Goal: Information Seeking & Learning: Learn about a topic

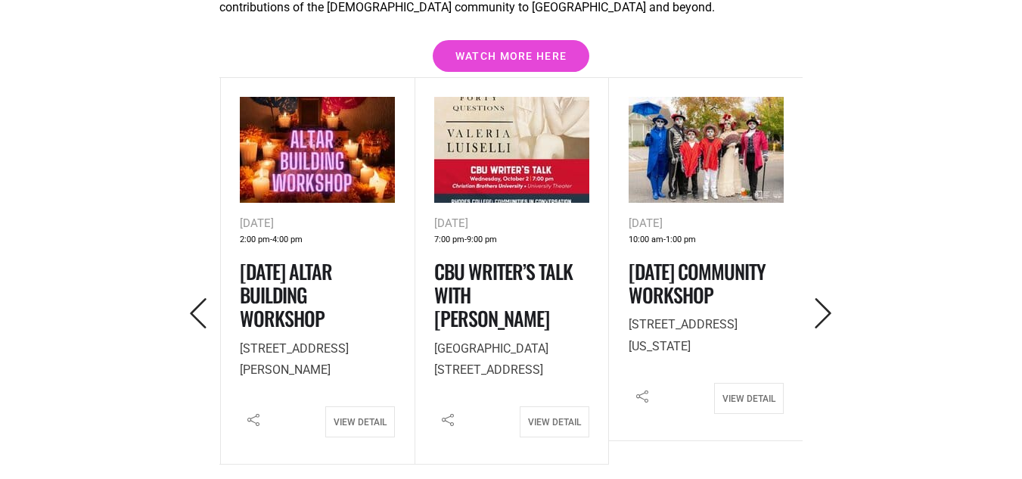
scroll to position [2206, 0]
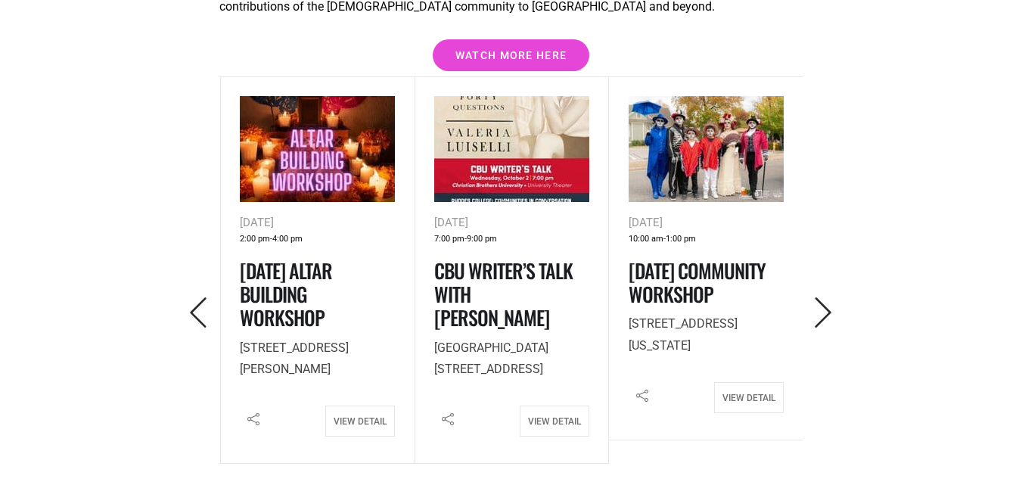
click at [204, 295] on button "button" at bounding box center [199, 313] width 42 height 36
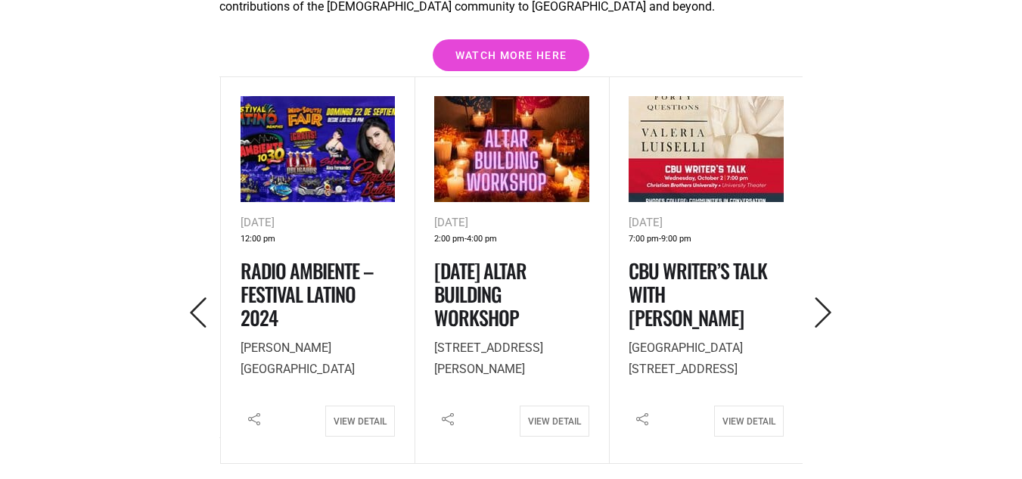
click at [204, 295] on button "button" at bounding box center [199, 313] width 42 height 36
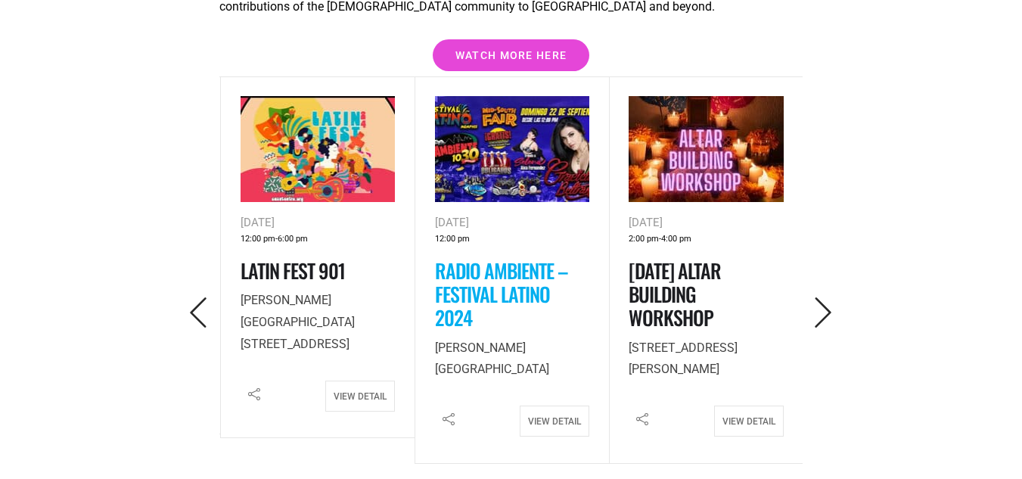
click at [456, 256] on link "Radio Ambiente – Festival Latino 2024" at bounding box center [501, 294] width 133 height 76
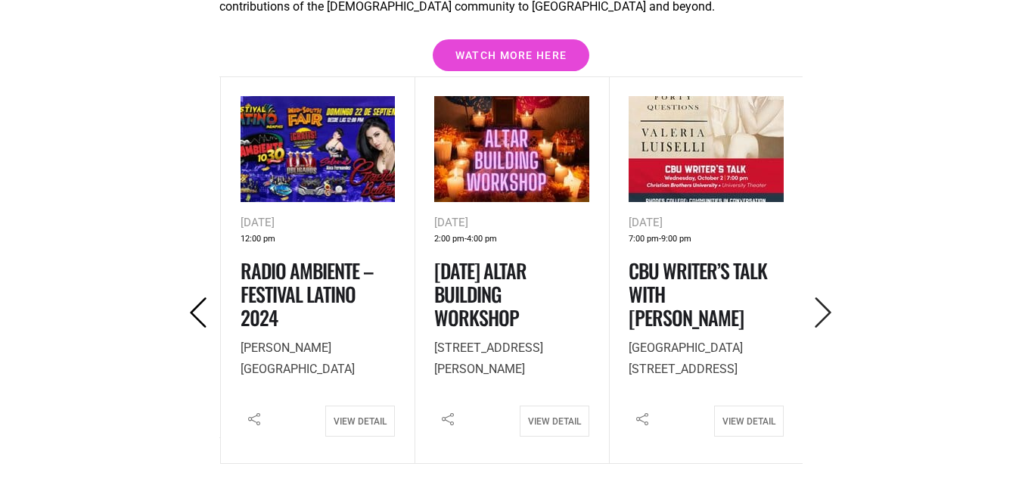
click at [194, 297] on icon "Previous" at bounding box center [198, 312] width 31 height 31
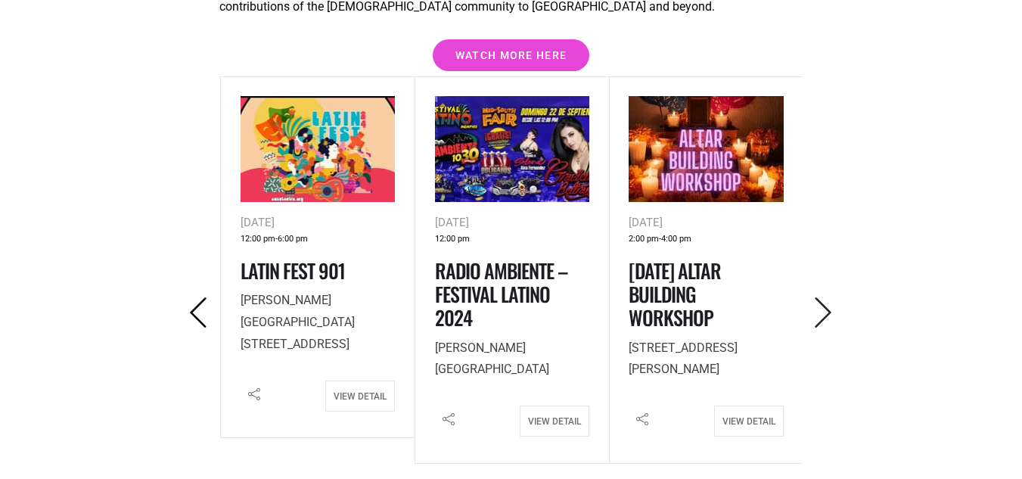
click at [194, 297] on icon "Previous" at bounding box center [198, 312] width 31 height 31
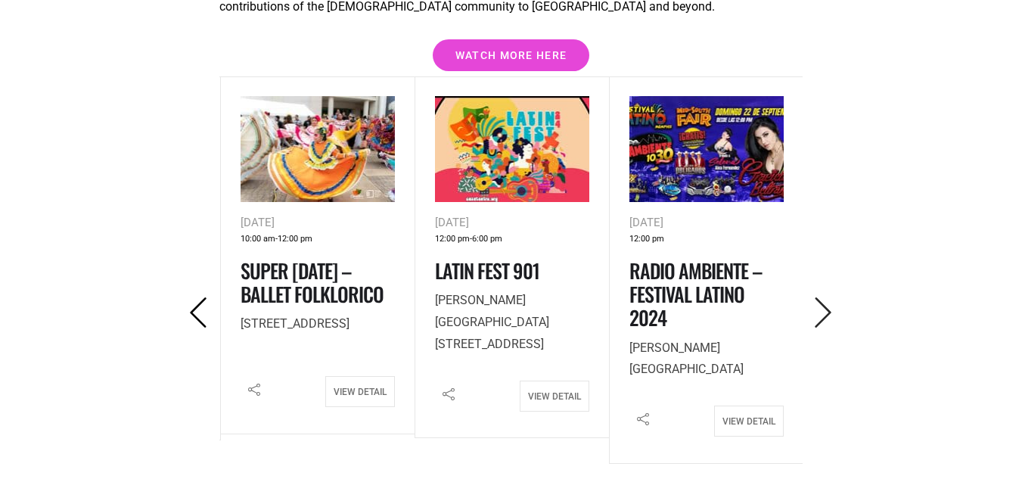
click at [194, 297] on icon "Previous" at bounding box center [198, 312] width 31 height 31
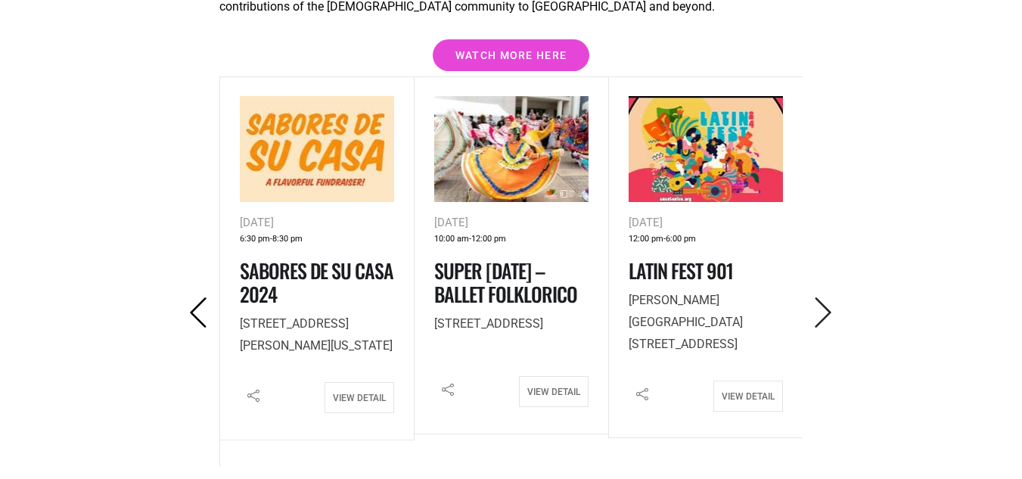
click at [194, 297] on icon "Previous" at bounding box center [198, 312] width 31 height 31
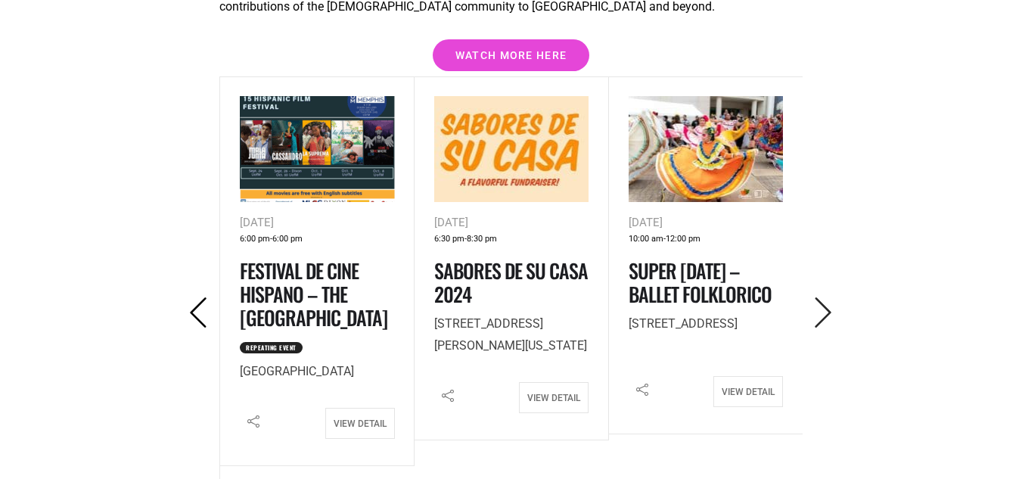
click at [194, 297] on icon "Previous" at bounding box center [198, 312] width 31 height 31
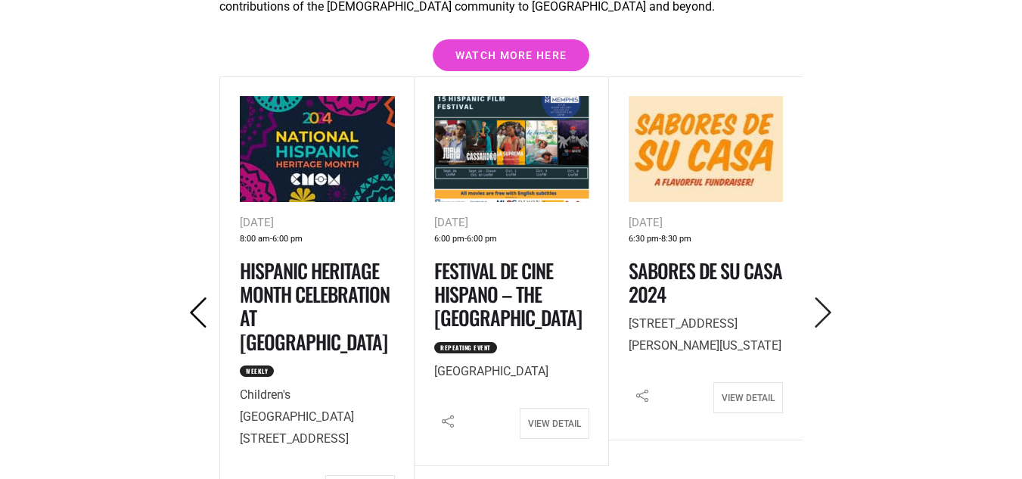
click at [194, 297] on icon "Previous" at bounding box center [198, 312] width 31 height 31
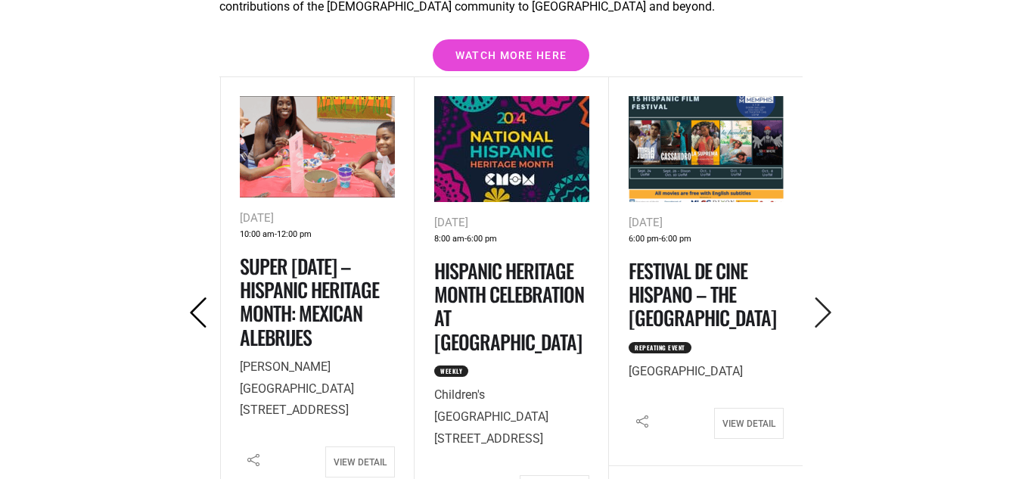
click at [194, 297] on icon "Previous" at bounding box center [198, 312] width 31 height 31
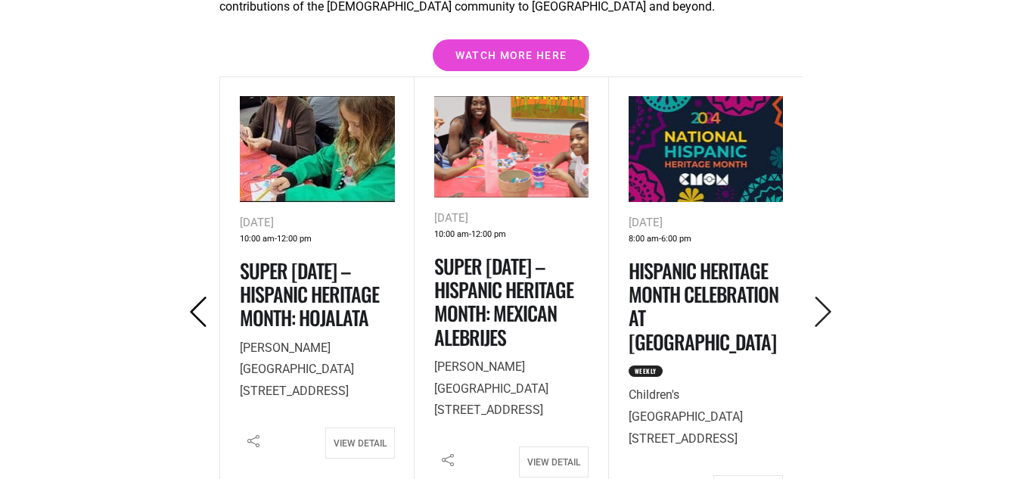
click at [194, 297] on icon "Previous" at bounding box center [198, 312] width 31 height 31
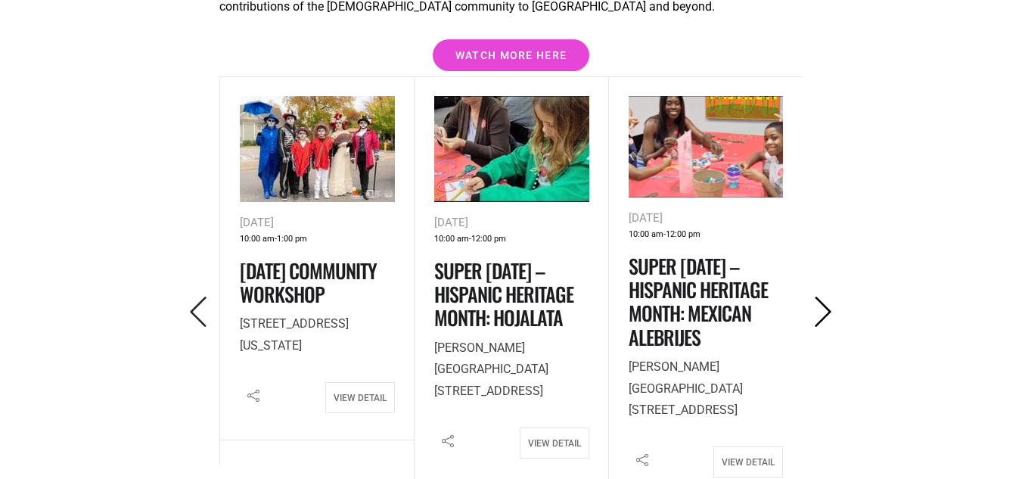
click at [826, 297] on icon "Next" at bounding box center [823, 312] width 31 height 31
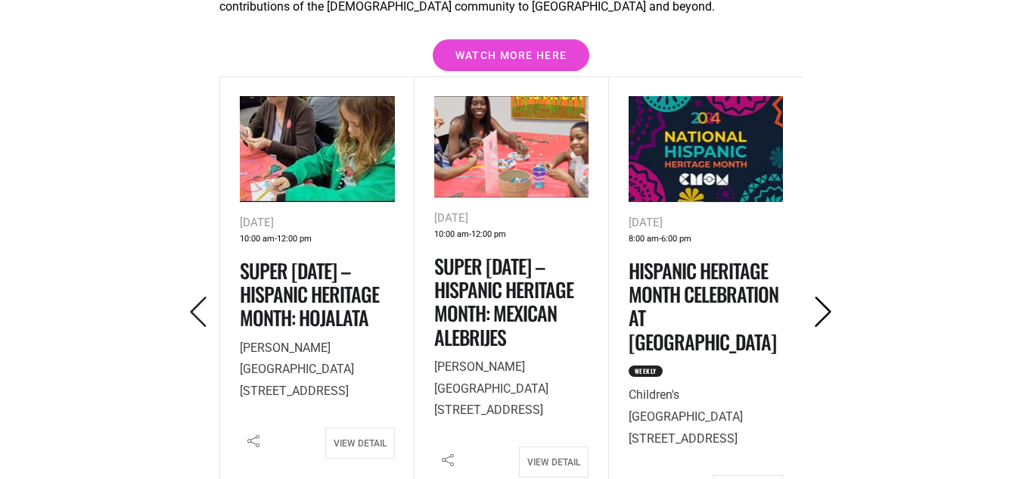
click at [826, 297] on icon "Next" at bounding box center [823, 312] width 31 height 31
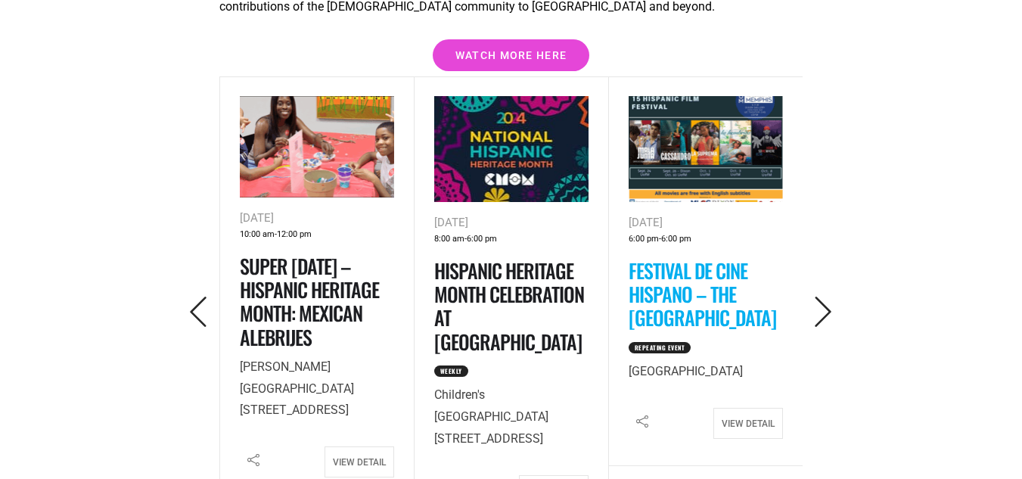
click at [682, 256] on link "Festival de Cine Hispano – The [GEOGRAPHIC_DATA]" at bounding box center [703, 294] width 148 height 76
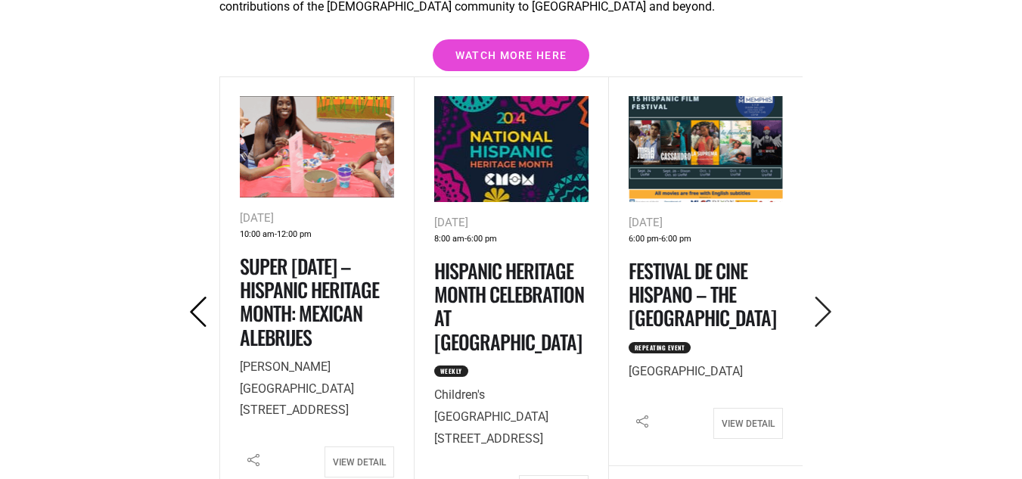
click at [201, 297] on icon "Previous" at bounding box center [198, 312] width 31 height 31
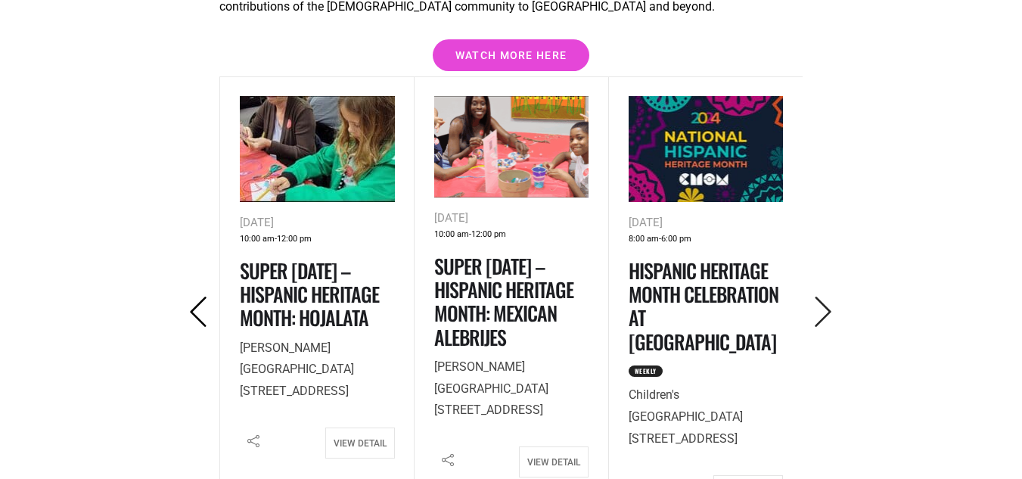
click at [201, 297] on icon "Previous" at bounding box center [198, 312] width 31 height 31
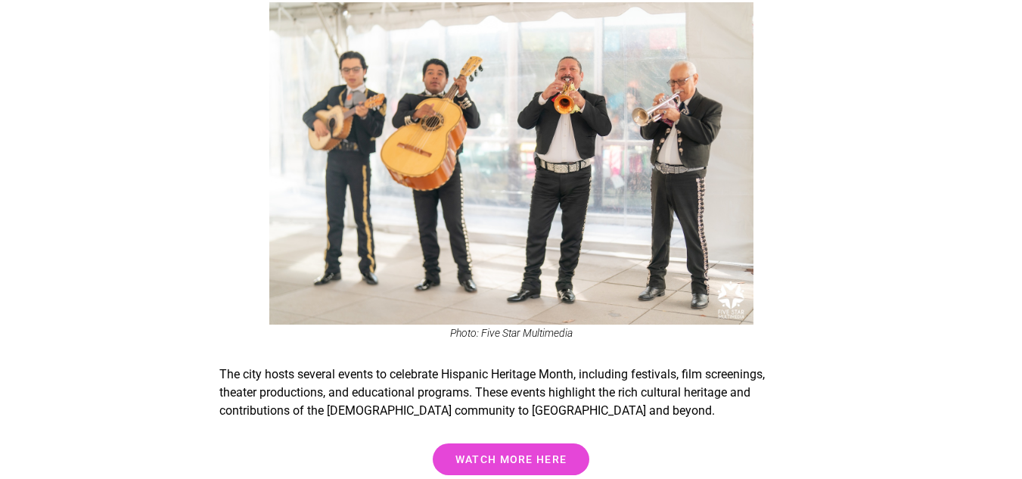
scroll to position [1801, 0]
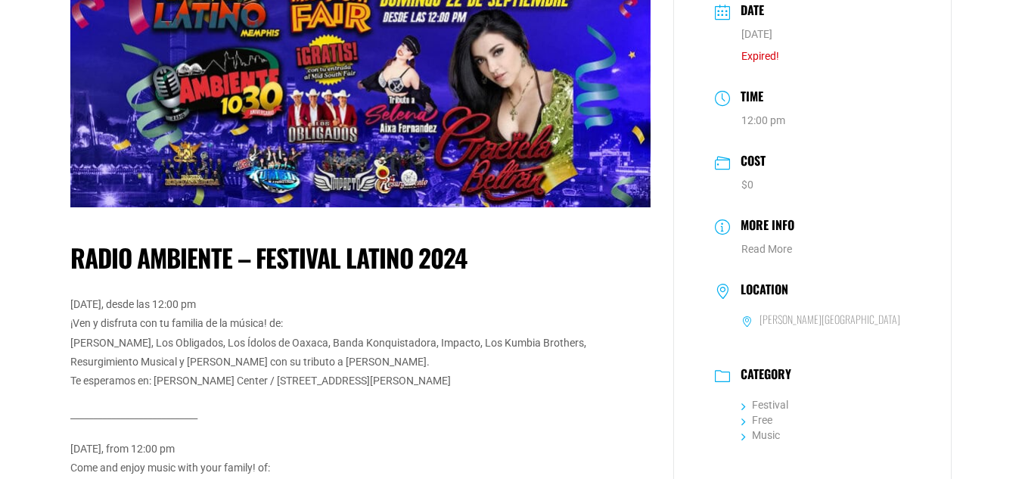
scroll to position [133, 0]
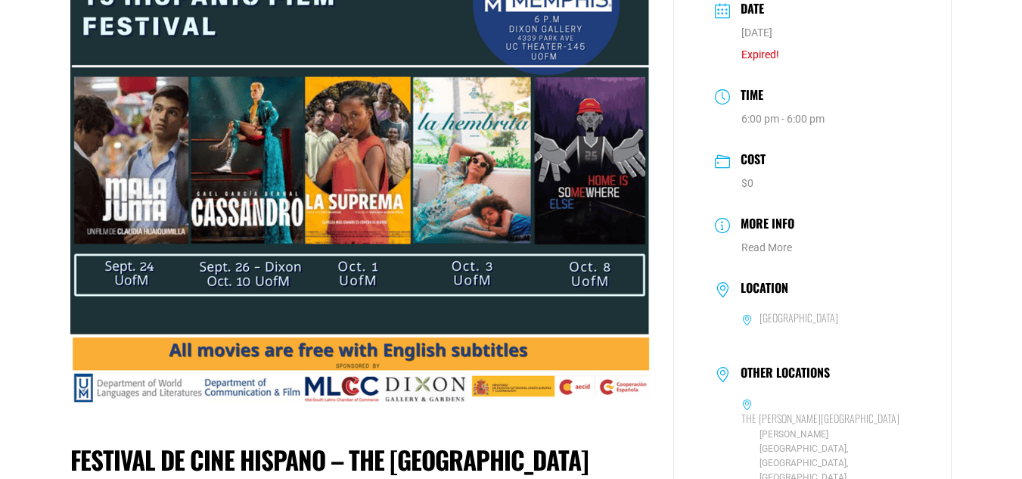
scroll to position [138, 0]
